Goal: Navigation & Orientation: Find specific page/section

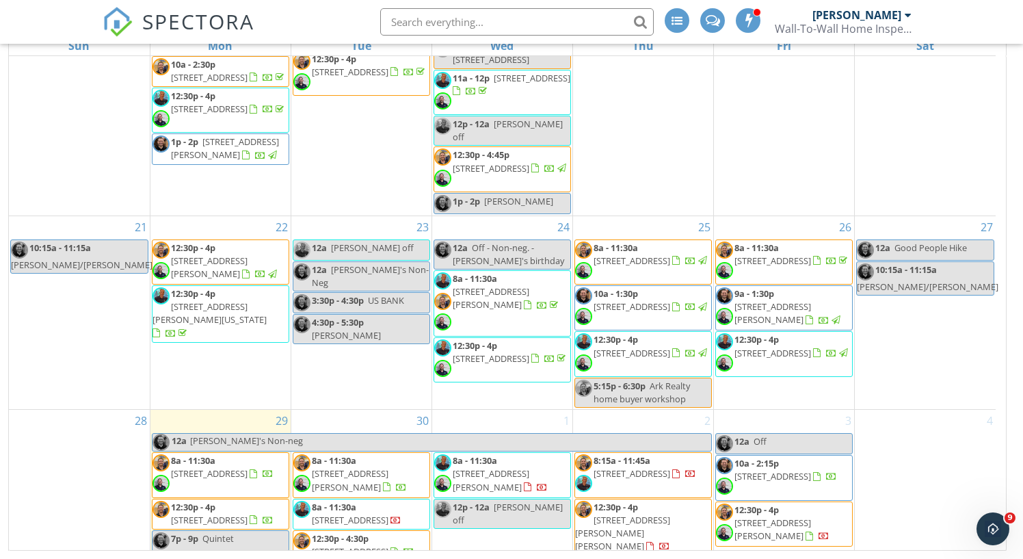
scroll to position [730, 0]
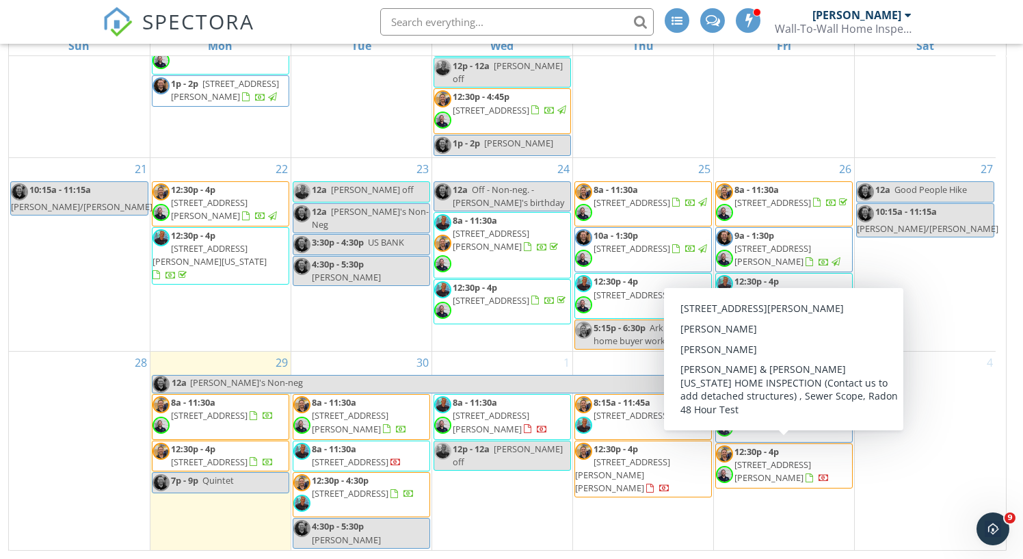
click at [787, 473] on span "12:30p - 4p [STREET_ADDRESS][PERSON_NAME]" at bounding box center [784, 465] width 136 height 41
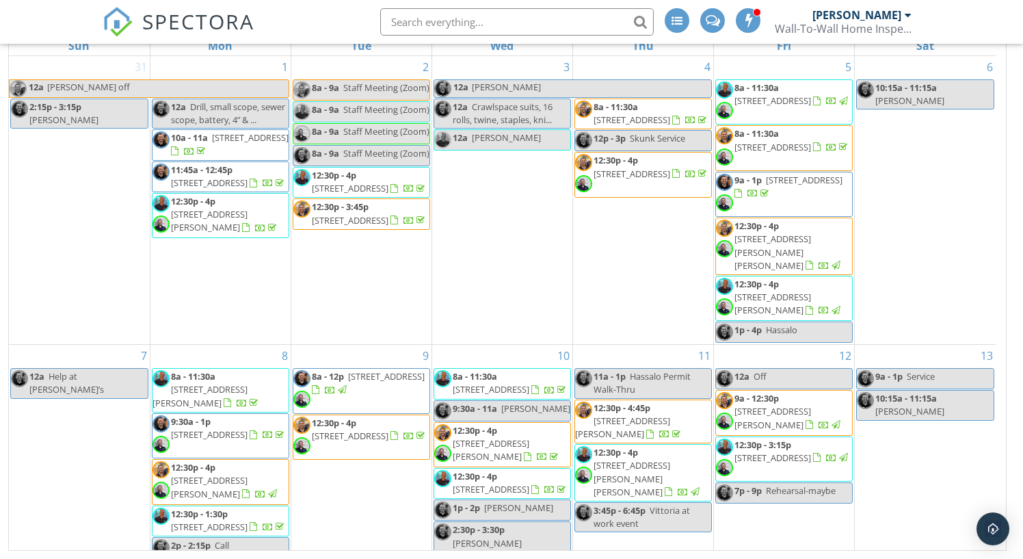
click at [461, 14] on input "text" at bounding box center [516, 21] width 273 height 27
type input "Amanda Ivens"
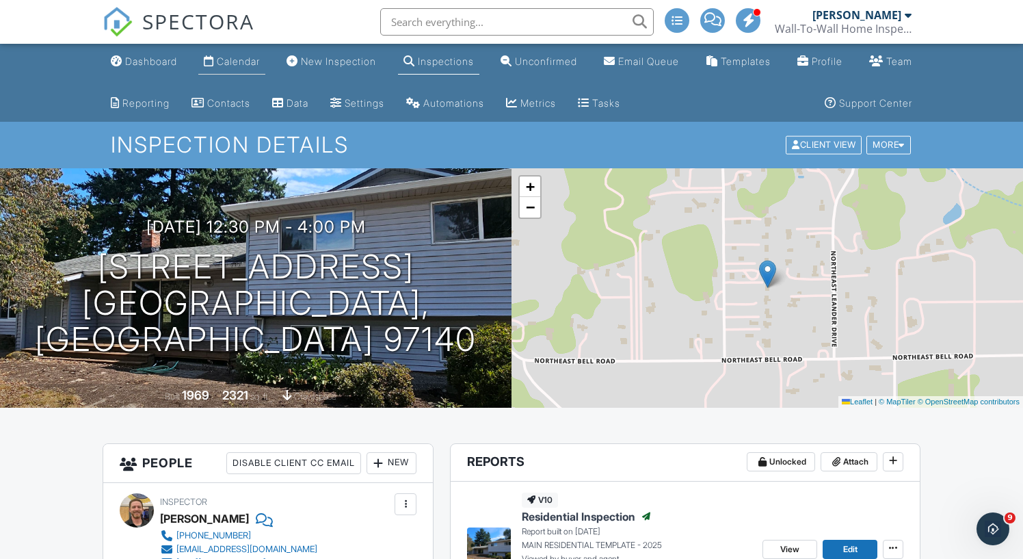
click at [223, 59] on div "Calendar" at bounding box center [238, 61] width 43 height 12
